Goal: Task Accomplishment & Management: Use online tool/utility

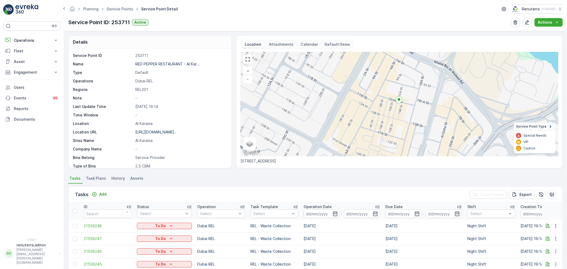
click at [125, 6] on span "Service Points" at bounding box center [120, 8] width 29 height 5
click at [124, 4] on div "Planning Service Points Service Point Detail Renuterra ( +04:00 )" at bounding box center [315, 9] width 495 height 10
click at [124, 6] on span "Service Points" at bounding box center [120, 8] width 29 height 5
click at [124, 7] on link "Service Points" at bounding box center [120, 9] width 27 height 5
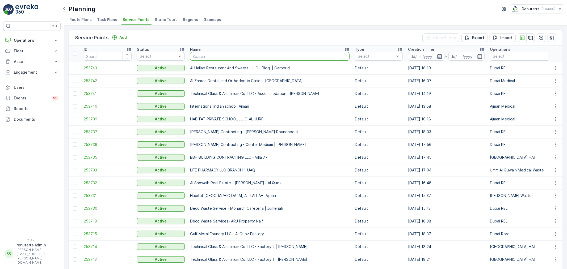
click at [205, 56] on input "text" at bounding box center [270, 56] width 160 height 9
type input "dp"
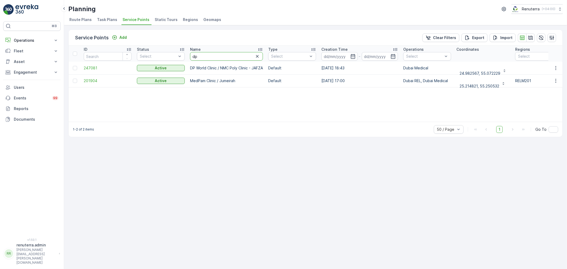
click at [199, 57] on input "dp" at bounding box center [226, 56] width 73 height 9
type input "dott"
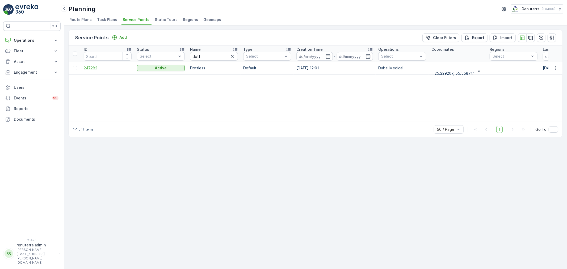
click at [85, 68] on span "247282" at bounding box center [108, 67] width 48 height 5
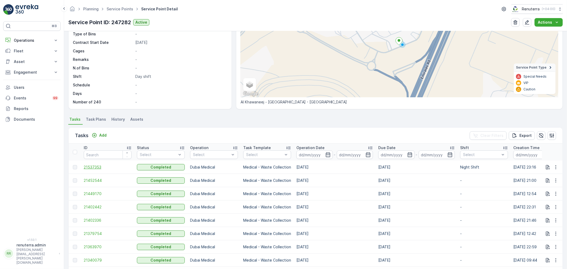
scroll to position [89, 0]
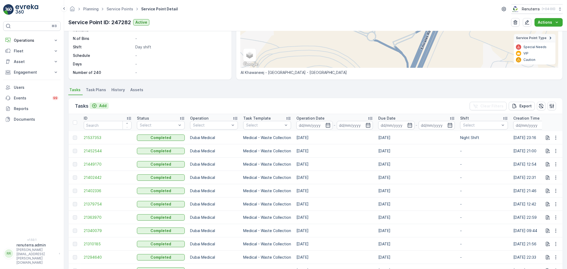
click at [102, 106] on p "Add" at bounding box center [102, 105] width 7 height 5
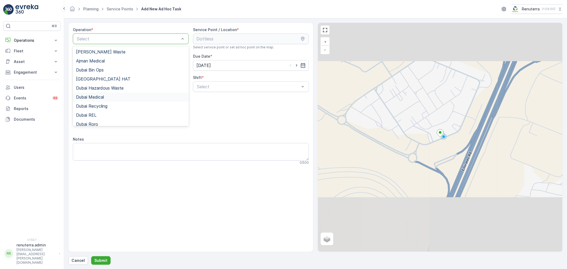
click at [117, 97] on div "Dubai Medical" at bounding box center [131, 97] width 110 height 5
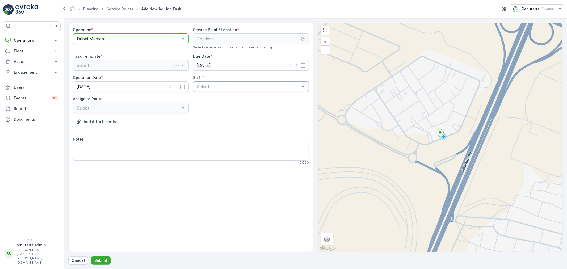
click at [244, 90] on div "Select" at bounding box center [251, 86] width 116 height 11
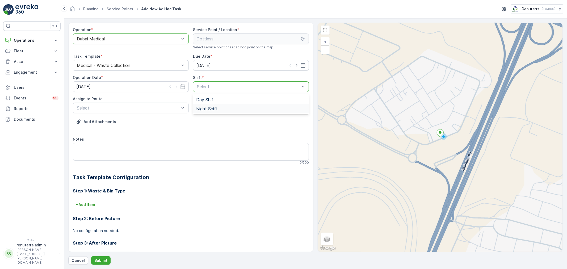
click at [207, 111] on span "Night Shift" at bounding box center [207, 108] width 22 height 5
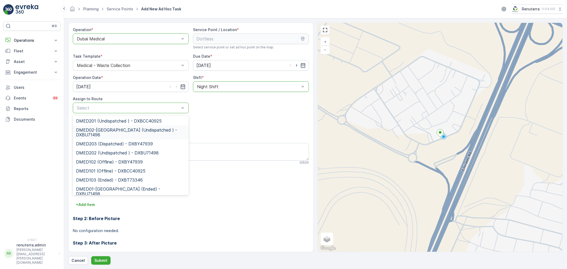
click at [114, 131] on span "DMED02-[GEOGRAPHIC_DATA] (Undispatched ) - DXBU71498" at bounding box center [131, 133] width 110 height 10
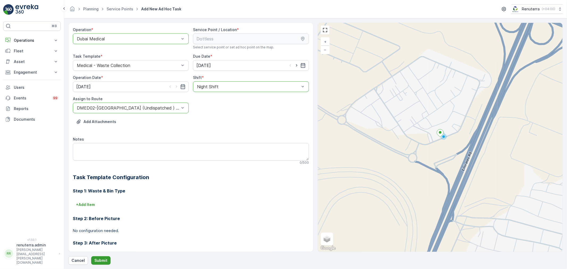
click at [95, 260] on p "Submit" at bounding box center [100, 260] width 13 height 5
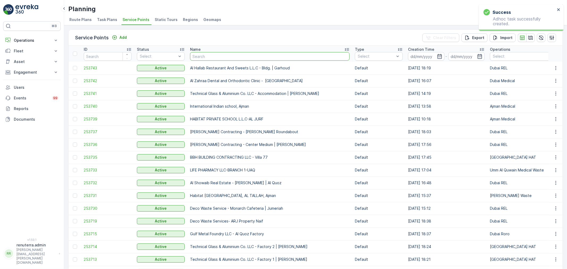
click at [233, 55] on input "text" at bounding box center [270, 56] width 160 height 9
type input "salam"
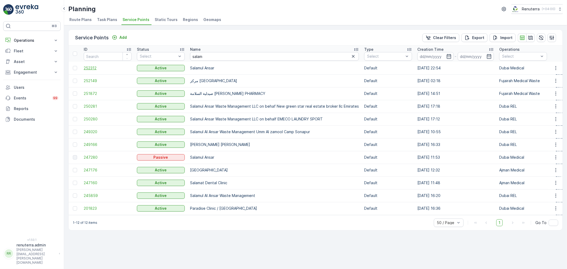
click at [89, 65] on span "252312" at bounding box center [108, 67] width 48 height 5
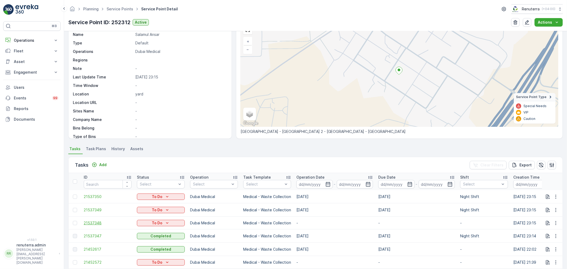
scroll to position [89, 0]
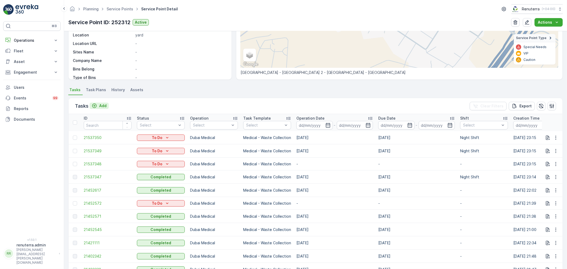
click at [101, 106] on p "Add" at bounding box center [102, 105] width 7 height 5
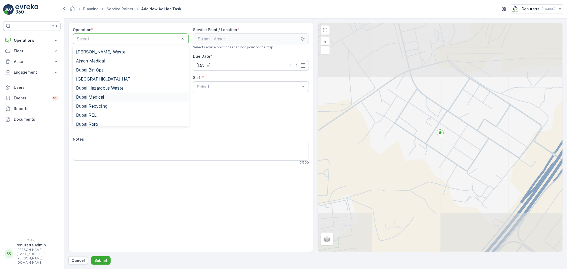
click at [108, 100] on div "Dubai Medical" at bounding box center [131, 97] width 116 height 9
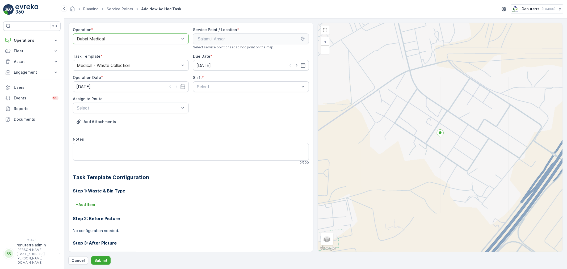
click at [220, 80] on div "Shift *" at bounding box center [251, 77] width 116 height 5
click at [208, 109] on span "Night Shift" at bounding box center [207, 108] width 22 height 5
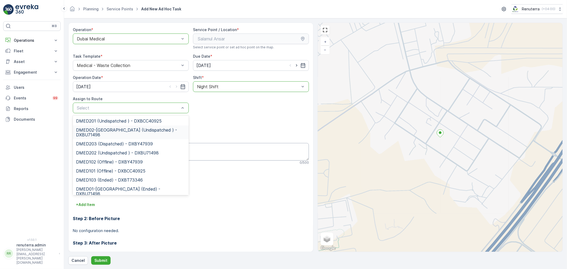
drag, startPoint x: 123, startPoint y: 136, endPoint x: 121, endPoint y: 158, distance: 21.6
click at [123, 136] on span "DMED02-[GEOGRAPHIC_DATA] (Undispatched ) - DXBU71498" at bounding box center [131, 133] width 110 height 10
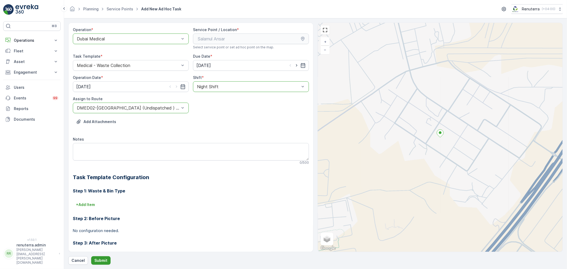
click at [106, 259] on p "Submit" at bounding box center [100, 260] width 13 height 5
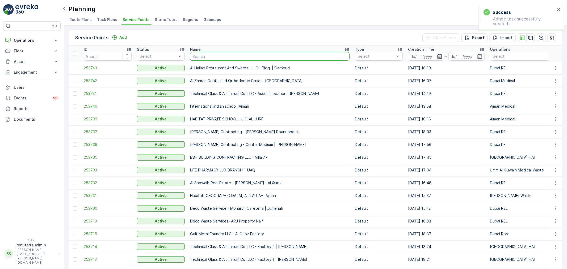
click at [204, 57] on input "text" at bounding box center [270, 56] width 160 height 9
type input "salam"
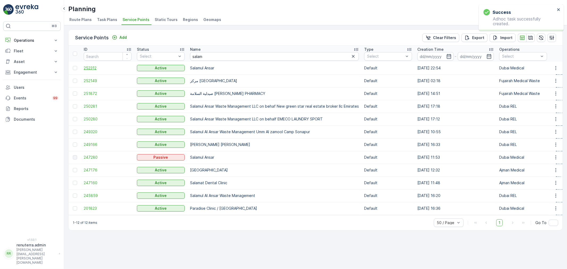
click at [86, 68] on span "252312" at bounding box center [108, 67] width 48 height 5
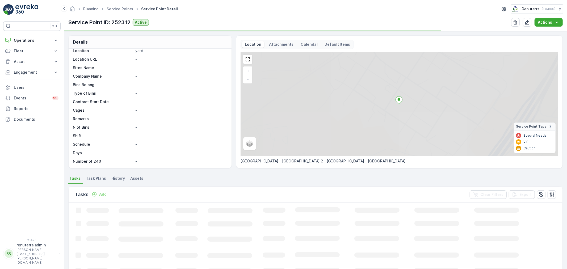
scroll to position [73, 0]
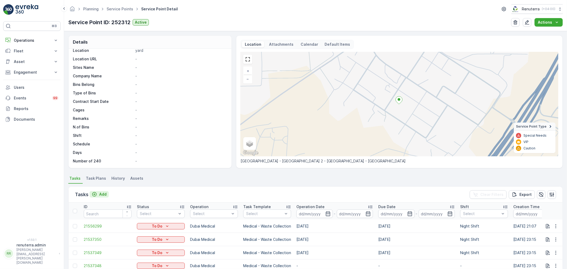
click at [105, 193] on p "Add" at bounding box center [102, 194] width 7 height 5
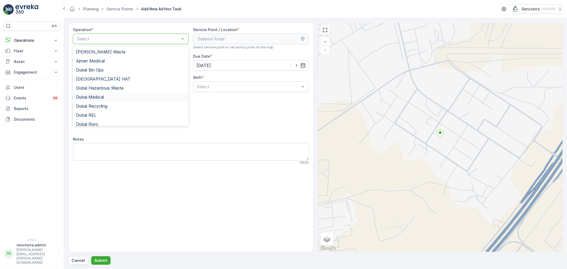
drag, startPoint x: 107, startPoint y: 98, endPoint x: 132, endPoint y: 93, distance: 26.0
click at [107, 98] on div "Dubai Medical" at bounding box center [131, 97] width 110 height 5
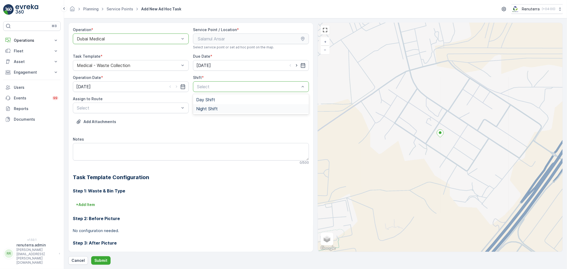
click at [214, 107] on span "Night Shift" at bounding box center [207, 108] width 22 height 5
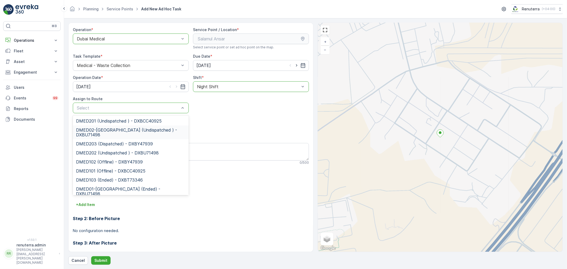
click at [129, 134] on span "DMED02-[GEOGRAPHIC_DATA] (Undispatched ) - DXBU71498" at bounding box center [131, 133] width 110 height 10
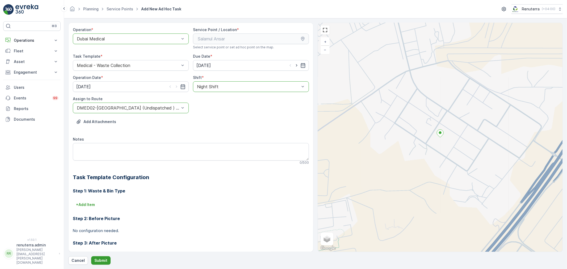
click at [101, 259] on p "Submit" at bounding box center [100, 260] width 13 height 5
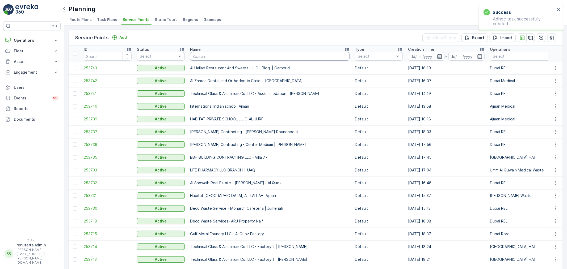
click at [198, 59] on input "text" at bounding box center [270, 56] width 160 height 9
type input "[PERSON_NAME]"
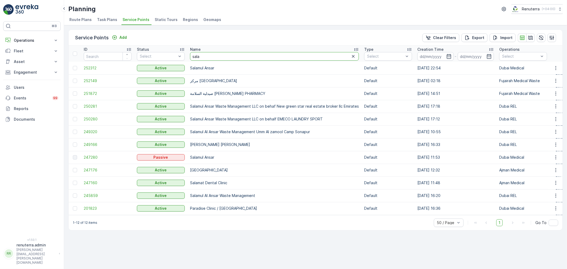
click at [220, 59] on input "sala" at bounding box center [274, 56] width 169 height 9
click at [92, 66] on span "252312" at bounding box center [108, 67] width 48 height 5
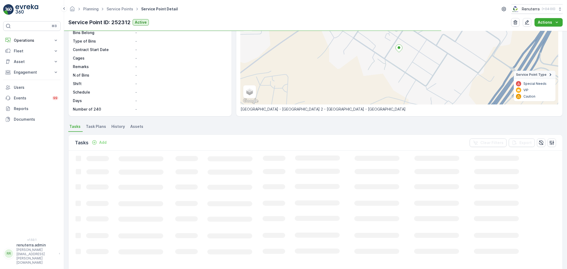
scroll to position [59, 0]
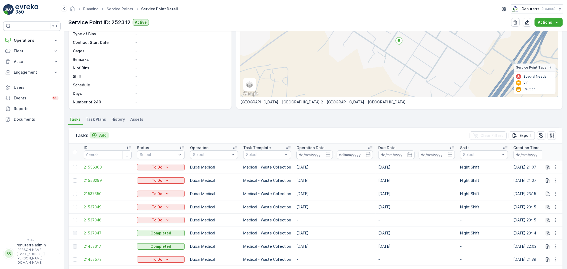
click at [107, 136] on button "Add" at bounding box center [99, 135] width 19 height 6
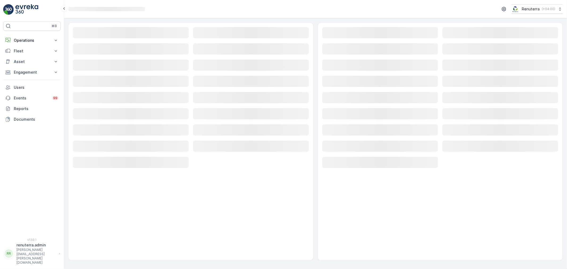
click at [128, 39] on div "Loading... Loading... Loading... Loading... Loading... Loading... Loading... Lo…" at bounding box center [191, 98] width 236 height 142
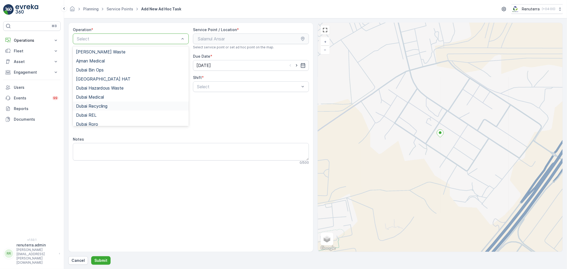
click at [133, 102] on div "Dubai Recycling" at bounding box center [131, 106] width 116 height 9
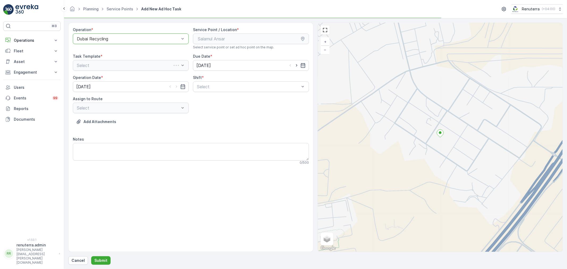
click at [121, 44] on div "option Dubai Recycling, selected. Dubai Recycling" at bounding box center [131, 39] width 116 height 11
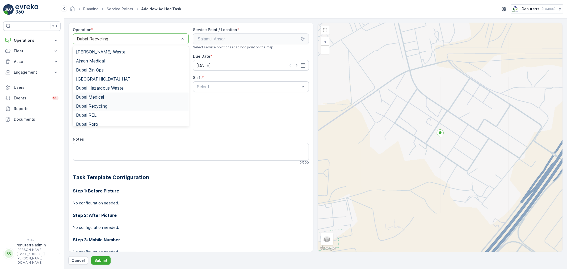
click at [136, 96] on div "Dubai Medical" at bounding box center [131, 97] width 110 height 5
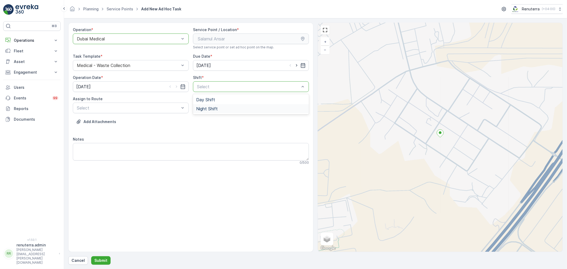
click at [214, 111] on span "Night Shift" at bounding box center [207, 108] width 22 height 5
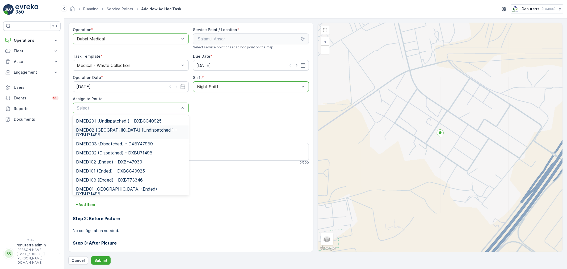
drag, startPoint x: 108, startPoint y: 131, endPoint x: 108, endPoint y: 141, distance: 10.6
click at [108, 130] on span "DMED02-[GEOGRAPHIC_DATA] (Undispatched ) - DXBU71498" at bounding box center [131, 133] width 110 height 10
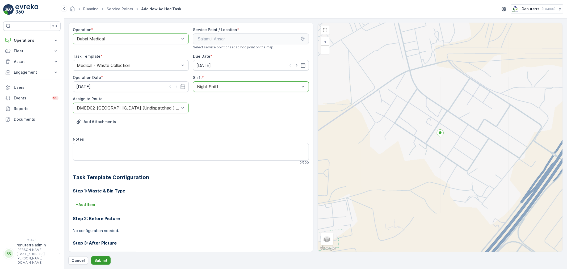
click at [96, 257] on button "Submit" at bounding box center [100, 260] width 19 height 9
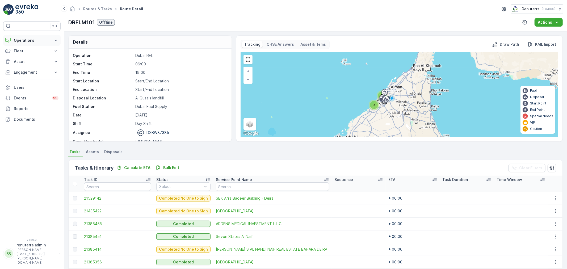
click at [37, 37] on button "Operations" at bounding box center [31, 40] width 57 height 11
click at [35, 63] on p "Routes & Tasks" at bounding box center [27, 64] width 27 height 5
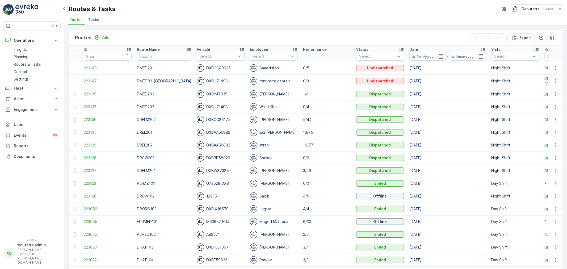
click at [94, 82] on span "223147" at bounding box center [108, 80] width 48 height 5
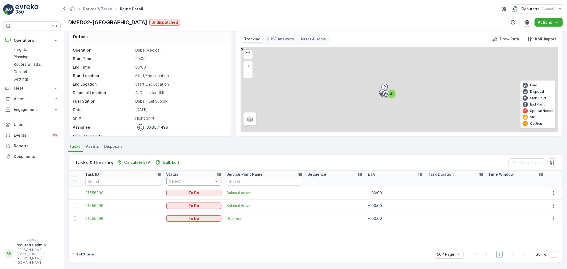
scroll to position [5, 0]
